Goal: Task Accomplishment & Management: Manage account settings

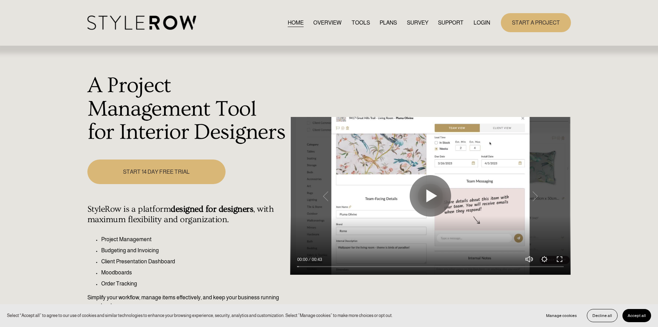
click at [453, 26] on span "SUPPORT" at bounding box center [451, 23] width 26 height 8
click at [0, 0] on span "CONTACT US" at bounding box center [0, 0] width 0 height 0
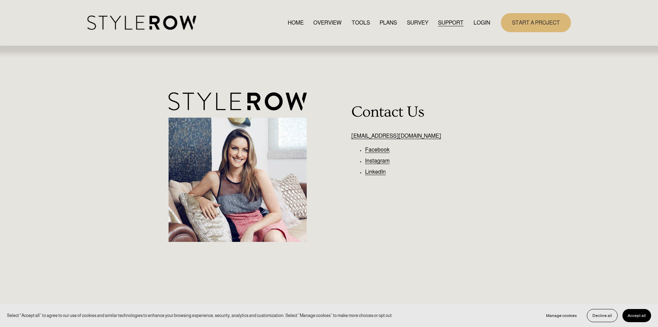
click at [482, 23] on link "LOGIN" at bounding box center [482, 22] width 17 height 9
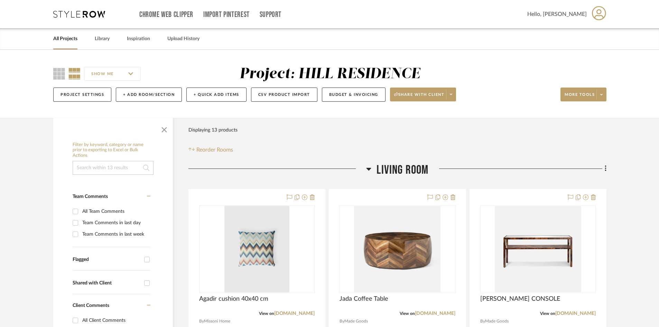
click at [585, 16] on span "Hello, [PERSON_NAME]" at bounding box center [556, 14] width 59 height 8
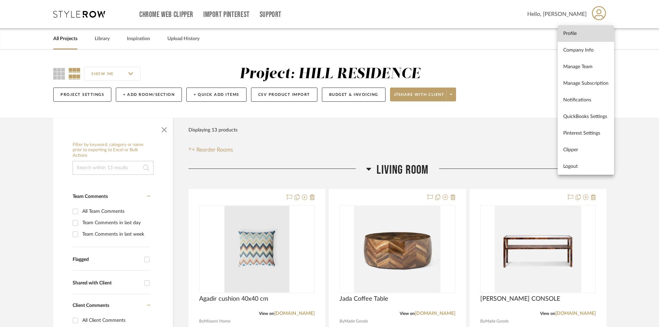
click at [578, 35] on span "Profile" at bounding box center [585, 33] width 45 height 6
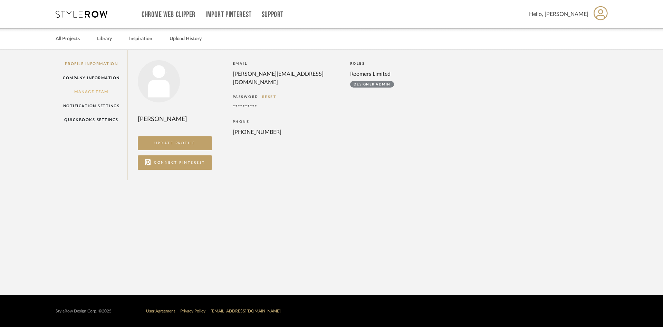
click at [112, 92] on link "Manage Team" at bounding box center [92, 92] width 72 height 14
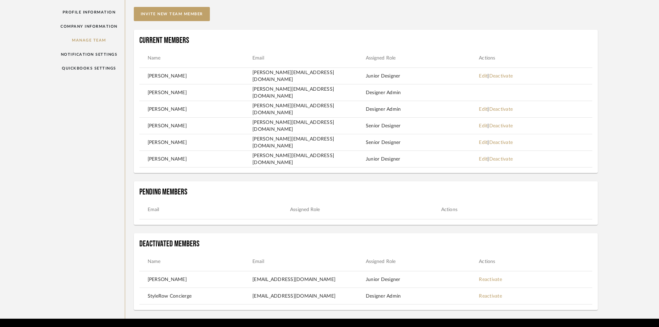
scroll to position [35, 0]
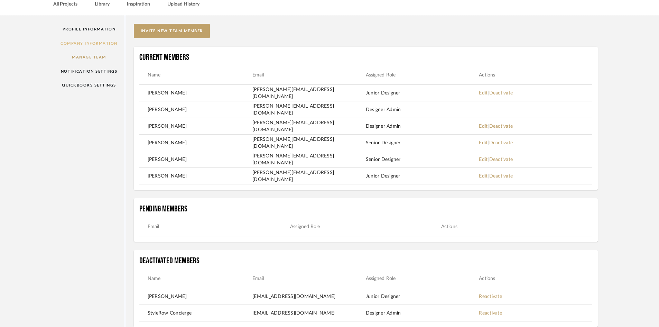
click at [84, 43] on link "Company Information" at bounding box center [89, 43] width 72 height 14
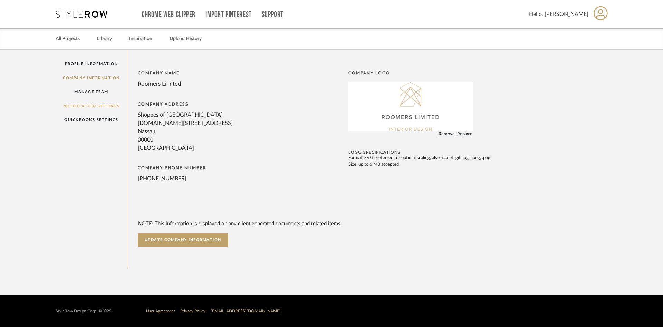
click at [91, 106] on link "Notification Settings" at bounding box center [92, 106] width 72 height 14
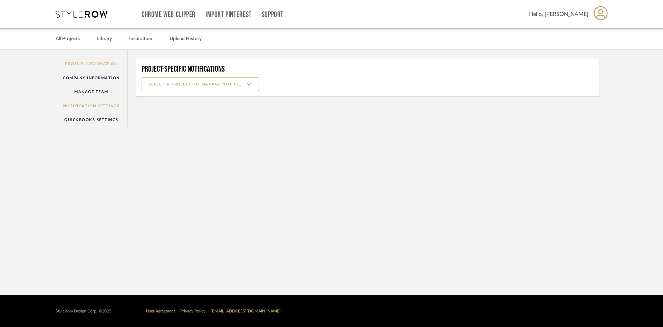
click at [89, 64] on link "Profile Information" at bounding box center [92, 64] width 72 height 14
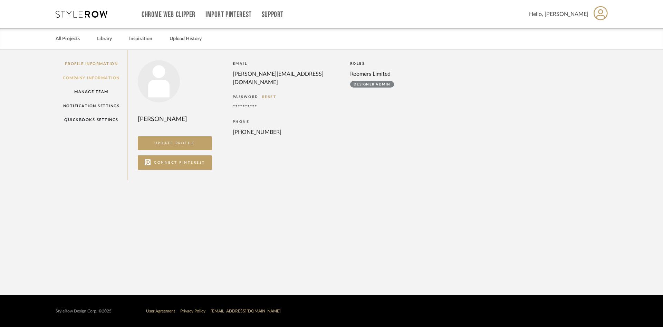
click at [93, 79] on link "Company Information" at bounding box center [92, 78] width 72 height 14
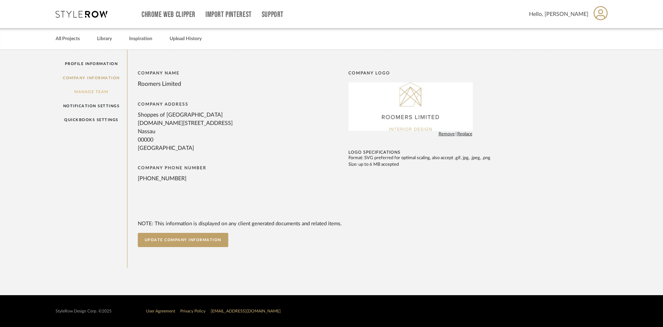
click at [93, 92] on link "Manage Team" at bounding box center [92, 92] width 72 height 14
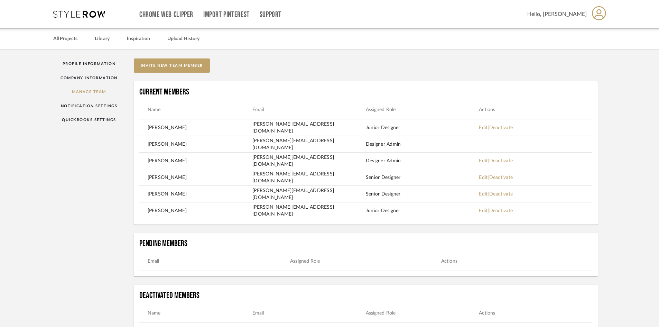
click at [578, 16] on span "Hello, [PERSON_NAME]" at bounding box center [556, 14] width 59 height 8
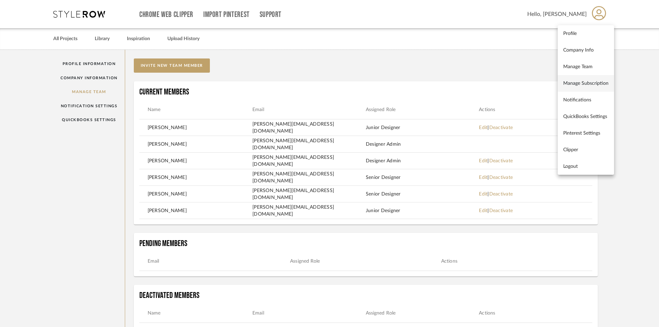
click at [580, 83] on span "Manage Subscription" at bounding box center [585, 83] width 45 height 6
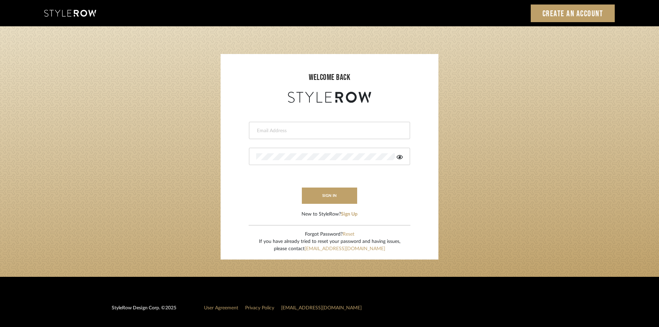
type input "[PERSON_NAME][EMAIL_ADDRESS][DOMAIN_NAME]"
click at [402, 157] on icon at bounding box center [399, 157] width 6 height 4
click at [320, 197] on button "sign in" at bounding box center [329, 195] width 55 height 16
